Goal: Answer question/provide support: Share knowledge or assist other users

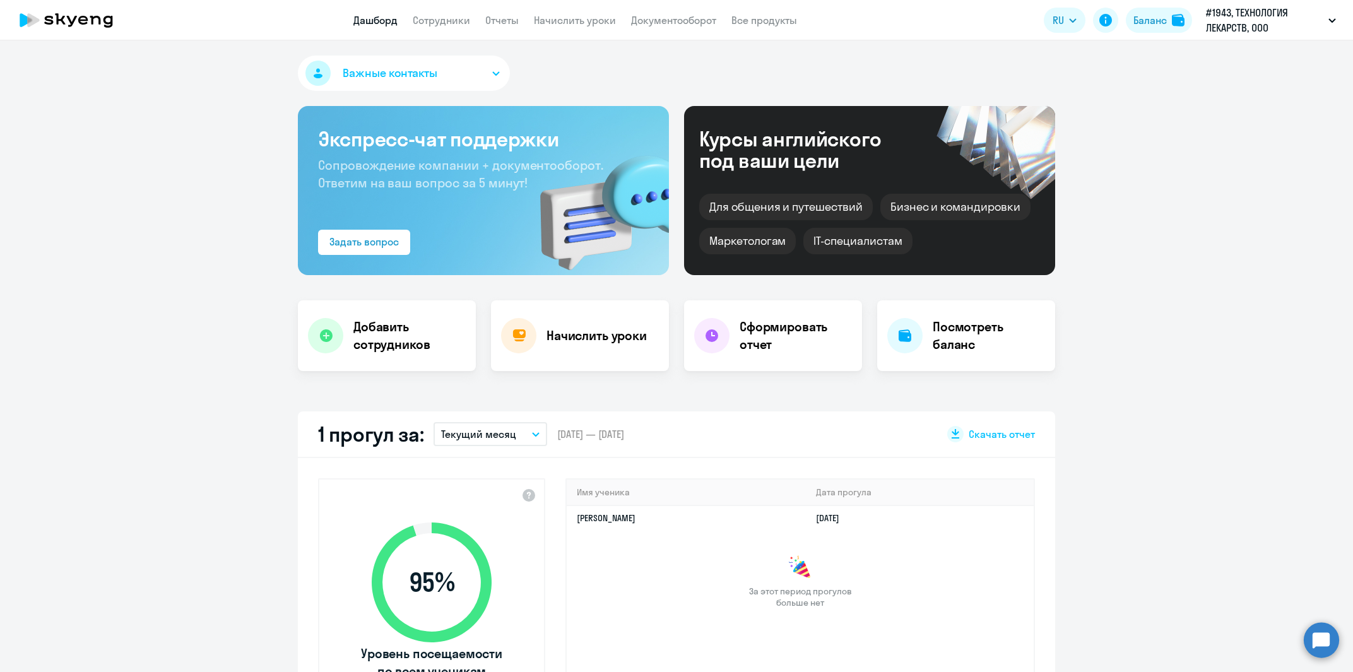
select select "30"
click at [501, 22] on link "Отчеты" at bounding box center [501, 20] width 33 height 13
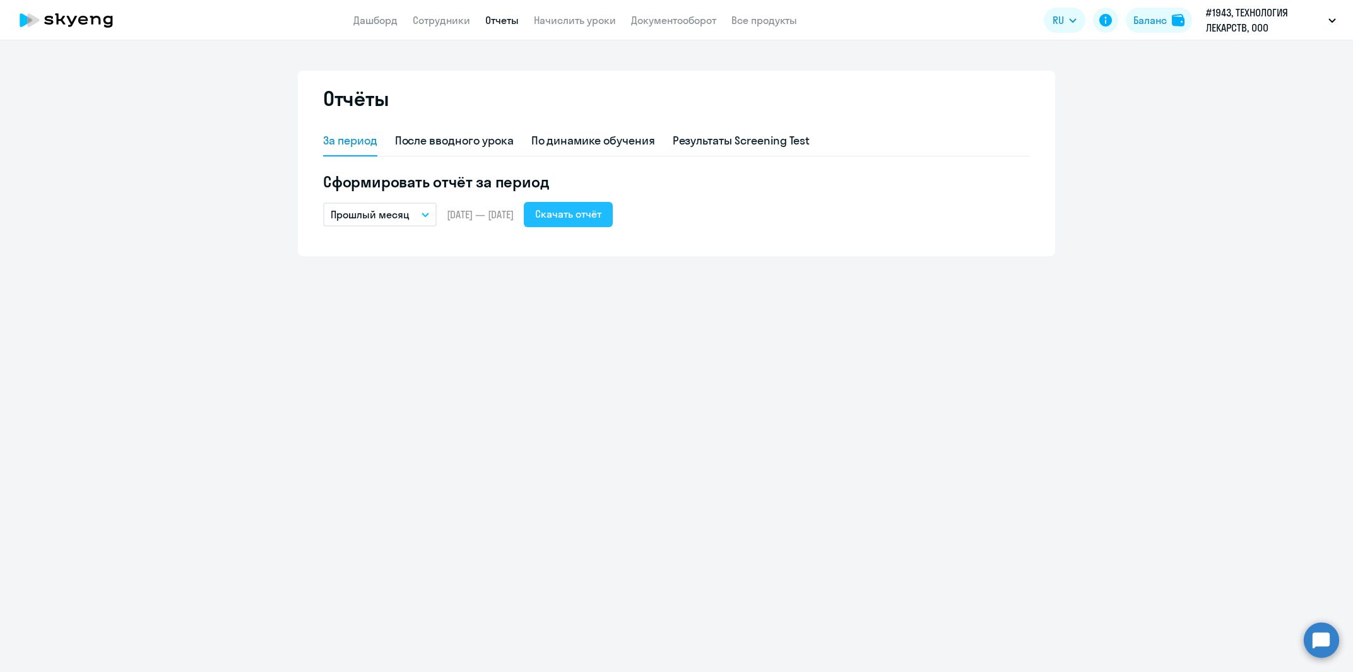
click at [584, 214] on div "Скачать отчёт" at bounding box center [568, 213] width 66 height 15
click at [429, 19] on link "Сотрудники" at bounding box center [441, 20] width 57 height 13
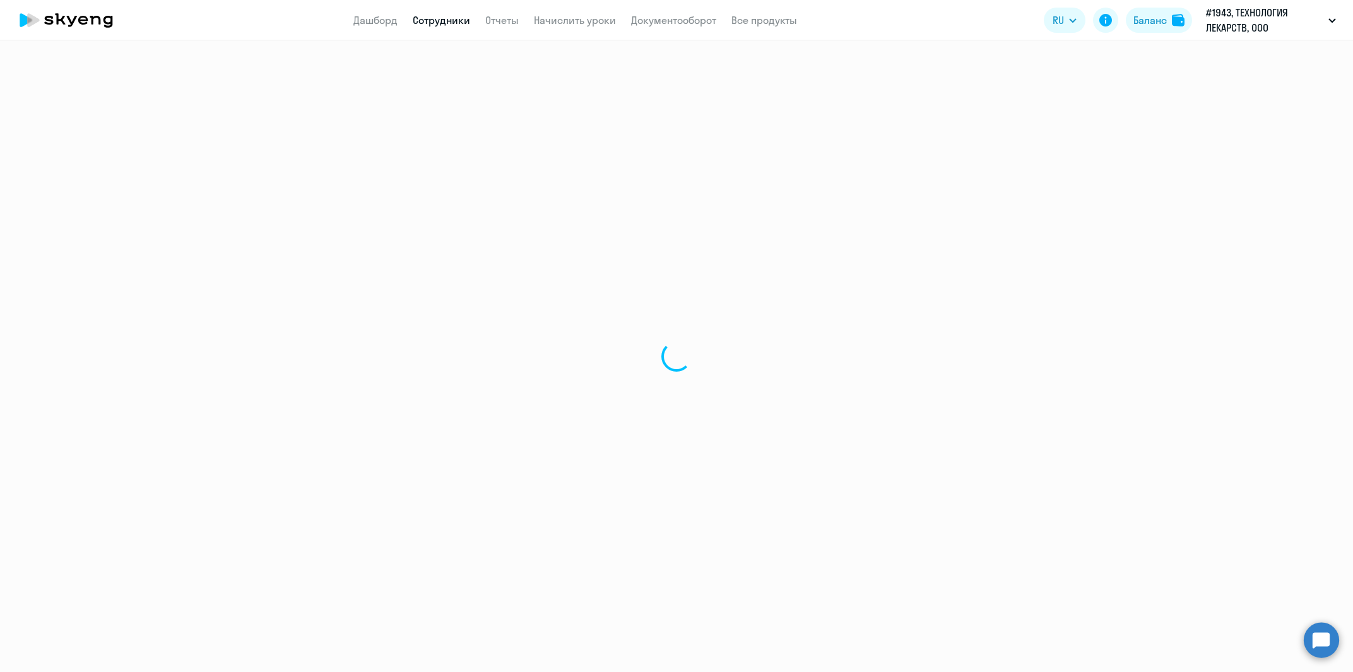
select select "30"
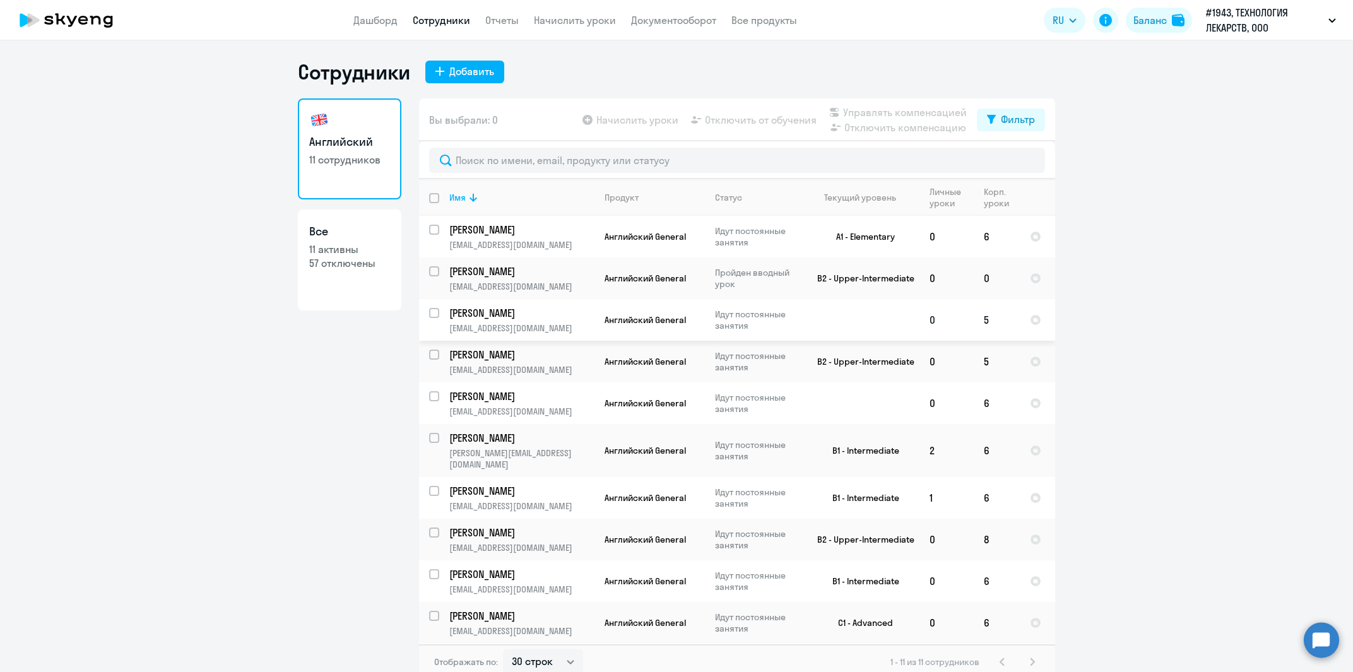
click at [574, 321] on td "[PERSON_NAME] [PERSON_NAME][EMAIL_ADDRESS][DOMAIN_NAME]" at bounding box center [516, 320] width 155 height 42
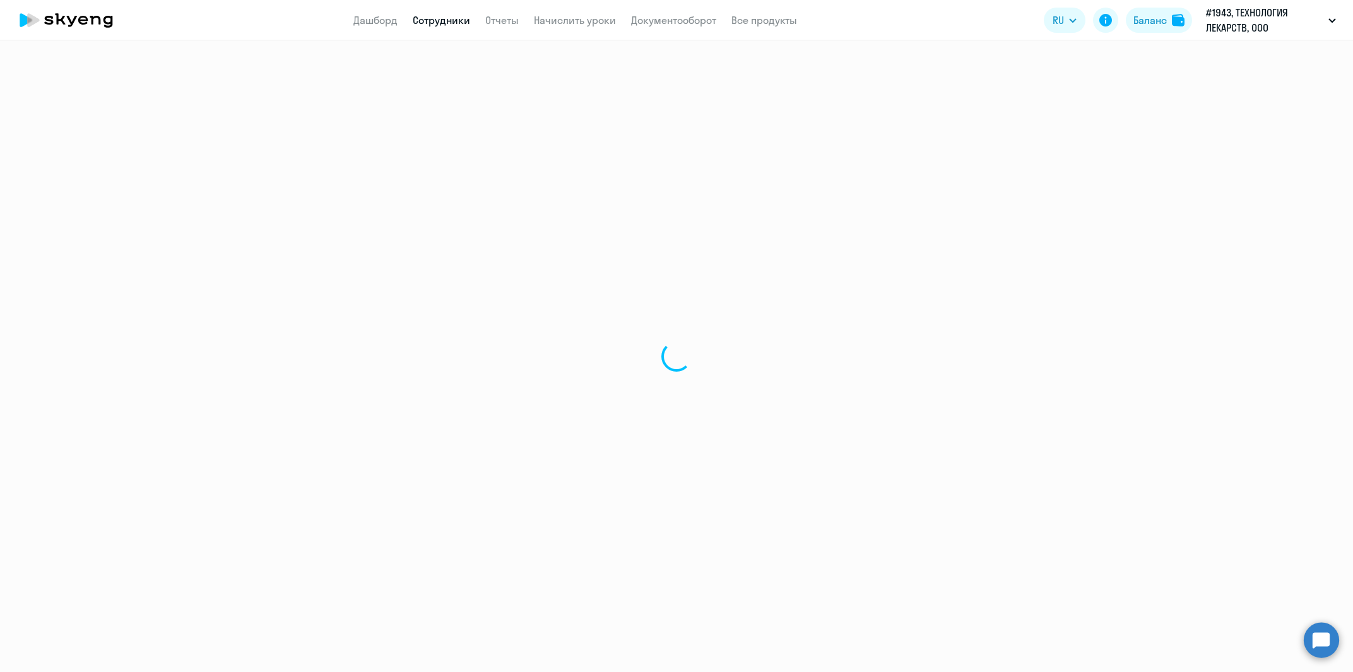
select select "english"
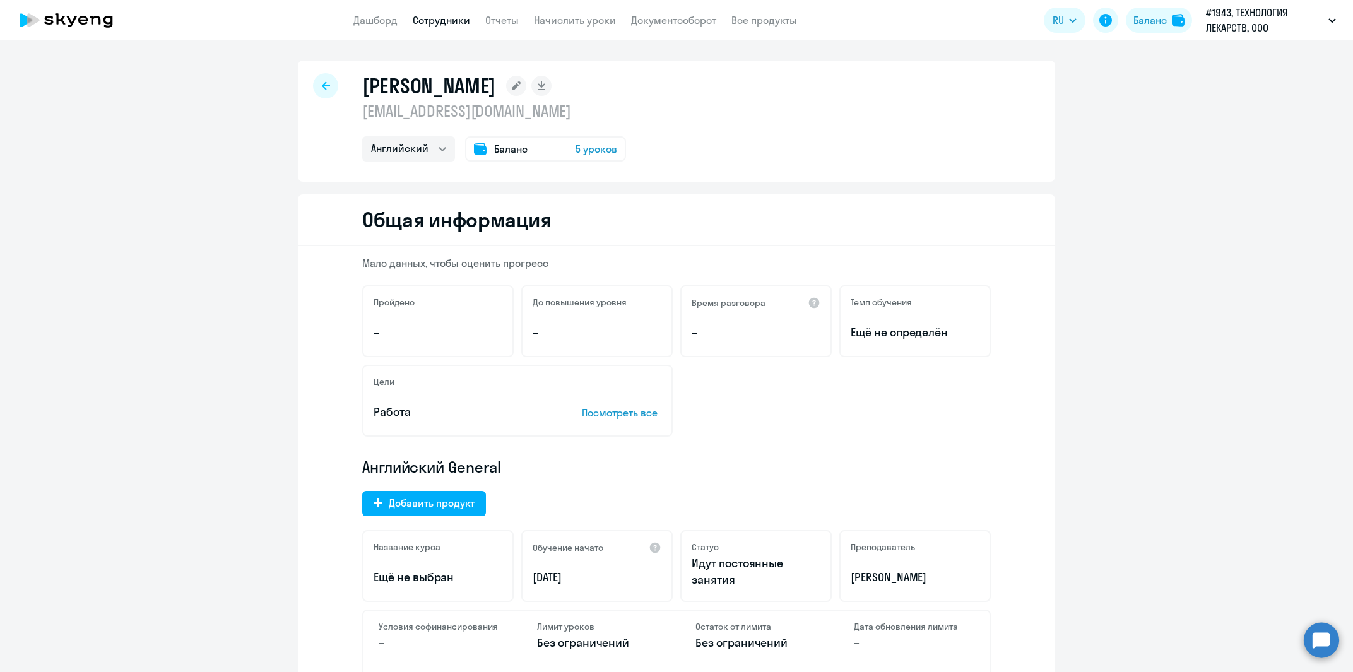
click at [1312, 642] on circle at bounding box center [1321, 639] width 35 height 35
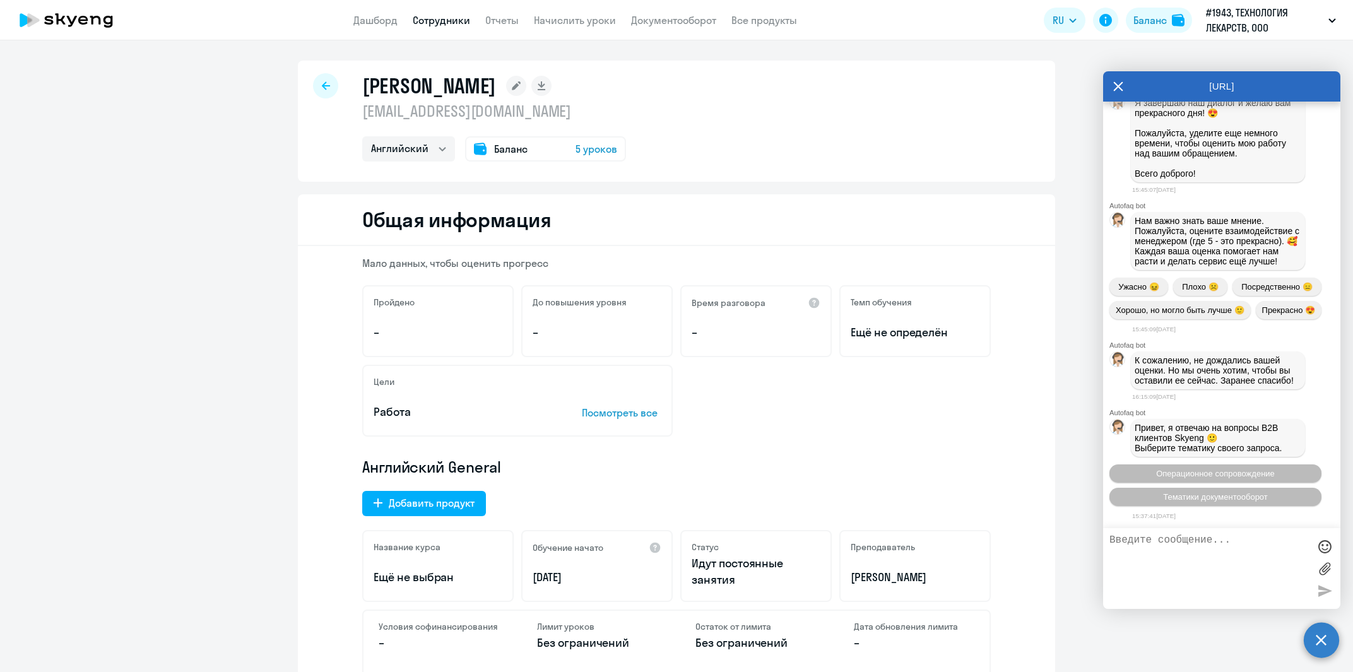
scroll to position [19663, 0]
click at [1225, 544] on textarea at bounding box center [1209, 569] width 199 height 68
type textarea "Добрый день! Уточните, пожалуйста, был ли проведен экзамен в августе у [PERSON_…"
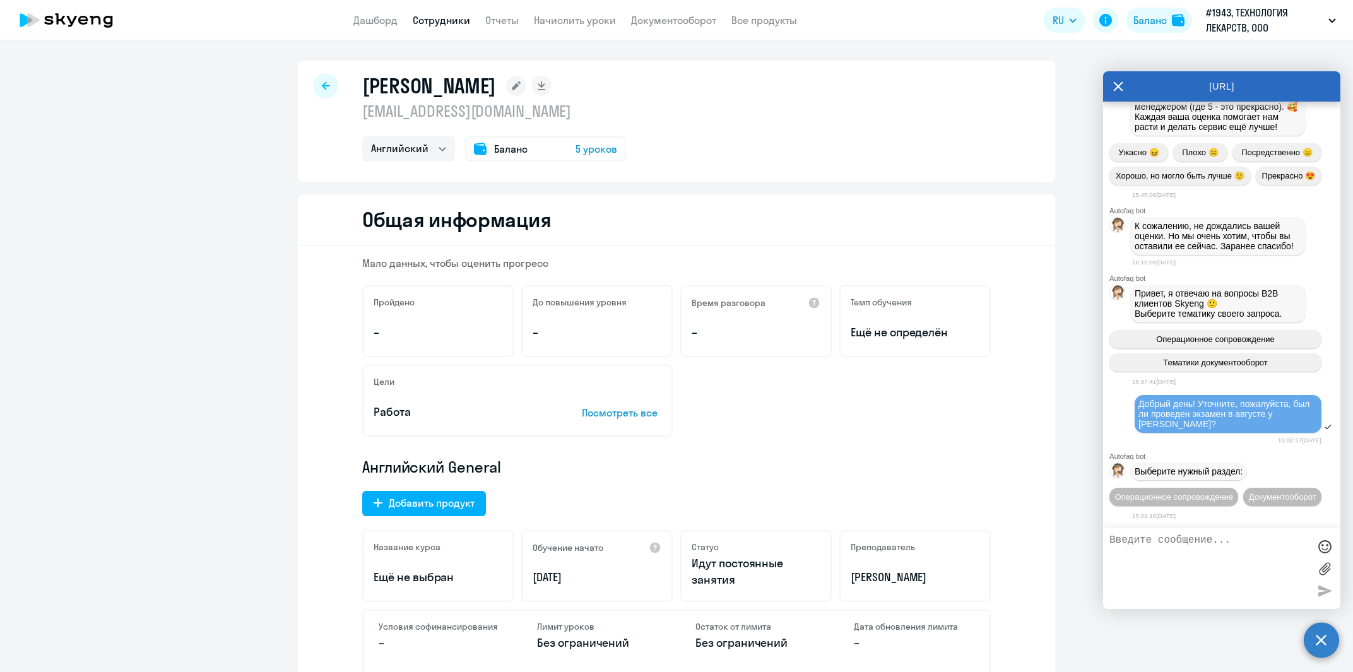
scroll to position [20901, 0]
click at [1227, 554] on textarea at bounding box center [1209, 569] width 199 height 68
type textarea "с"
click at [1233, 492] on span "Операционное сопровождение" at bounding box center [1174, 496] width 119 height 9
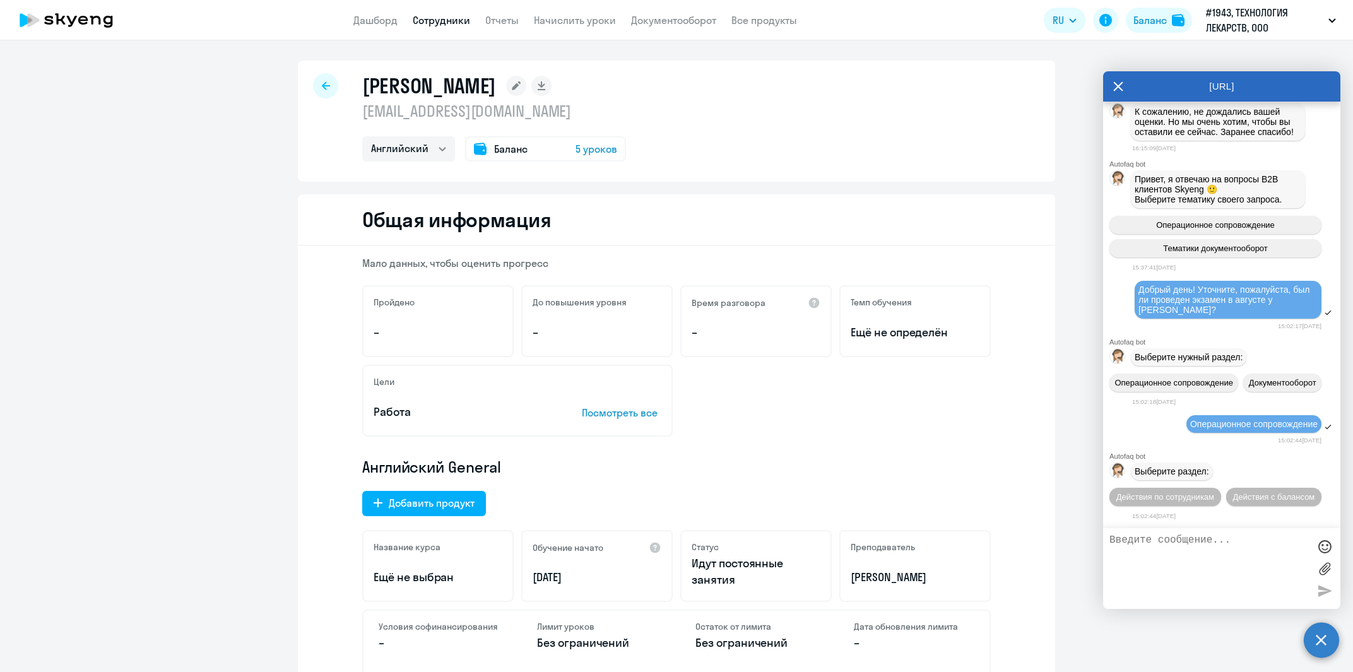
scroll to position [21042, 0]
click at [1215, 492] on span "Действия по сотрудникам" at bounding box center [1166, 496] width 98 height 9
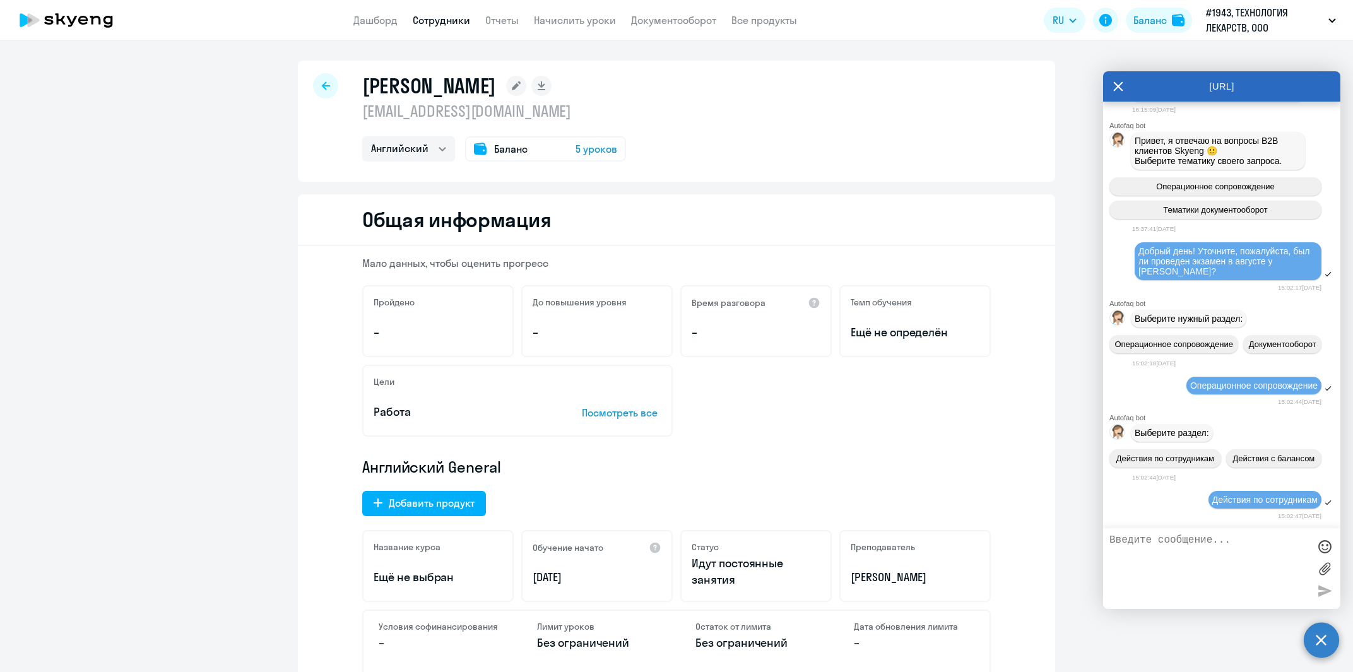
scroll to position [21235, 0]
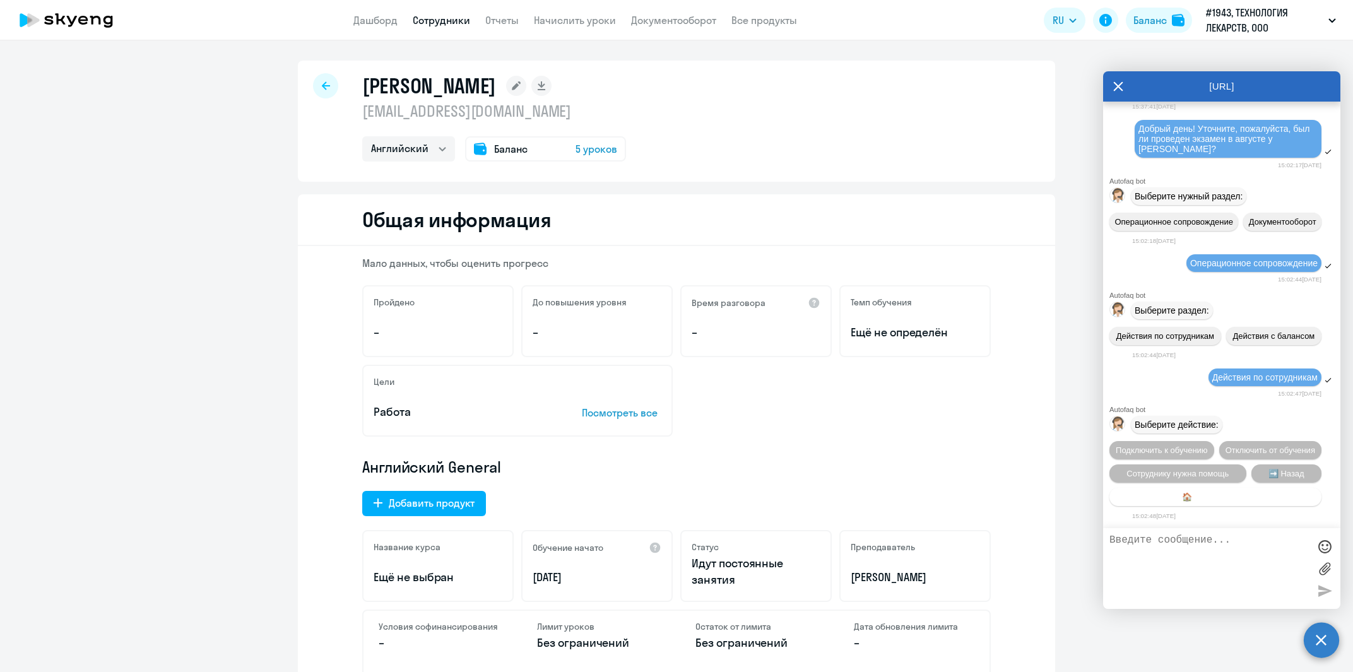
click at [1237, 496] on span "🏠 Главное меню" at bounding box center [1215, 496] width 67 height 9
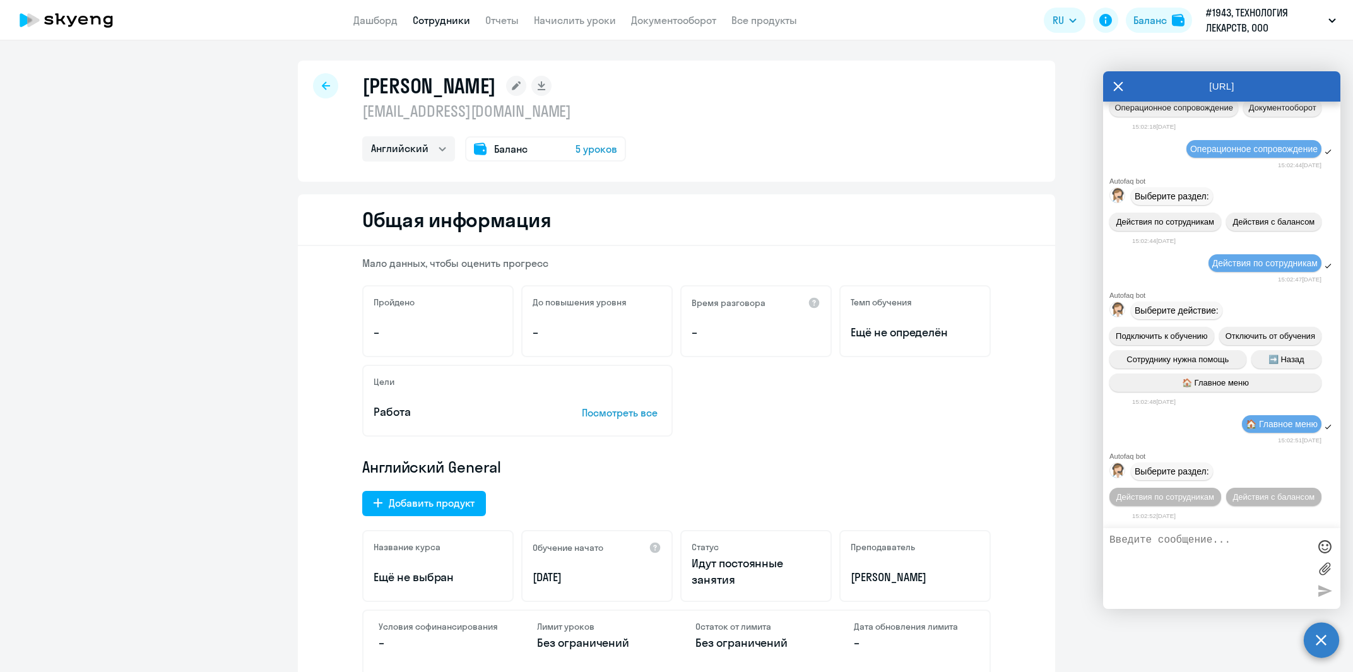
scroll to position [21379, 0]
click at [1229, 544] on textarea at bounding box center [1209, 569] width 199 height 68
type textarea "связаться с менеджером"
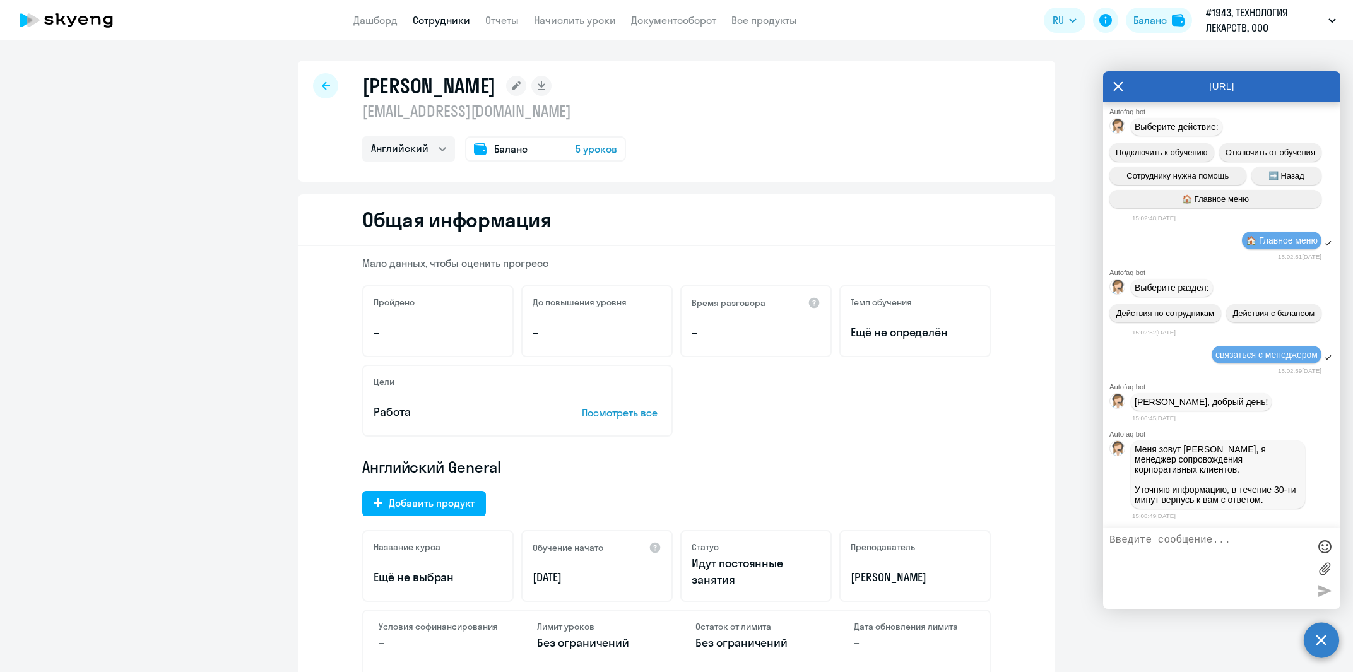
scroll to position [21571, 0]
click at [1319, 635] on circle at bounding box center [1321, 639] width 35 height 35
